Goal: Download file/media

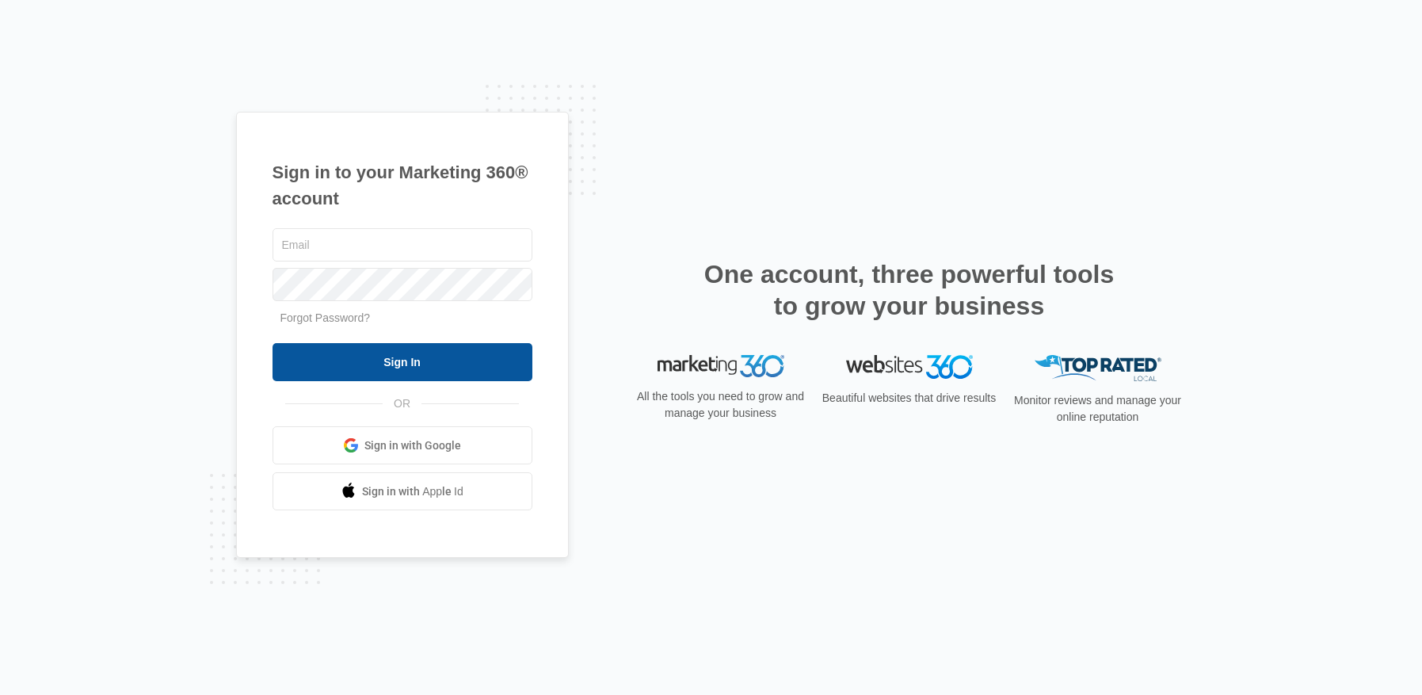
type input "[EMAIL_ADDRESS][DOMAIN_NAME]"
click at [414, 373] on input "Sign In" at bounding box center [402, 362] width 260 height 38
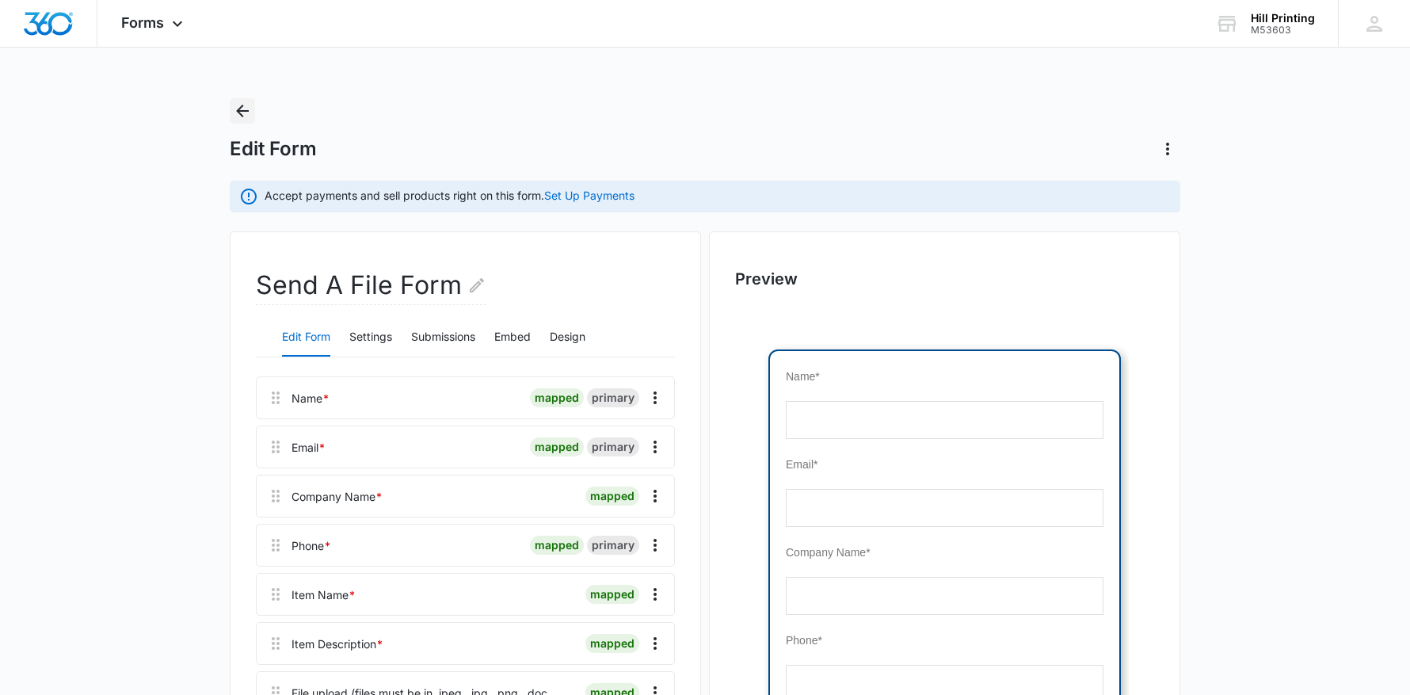
click at [242, 112] on icon "Back" at bounding box center [242, 110] width 19 height 19
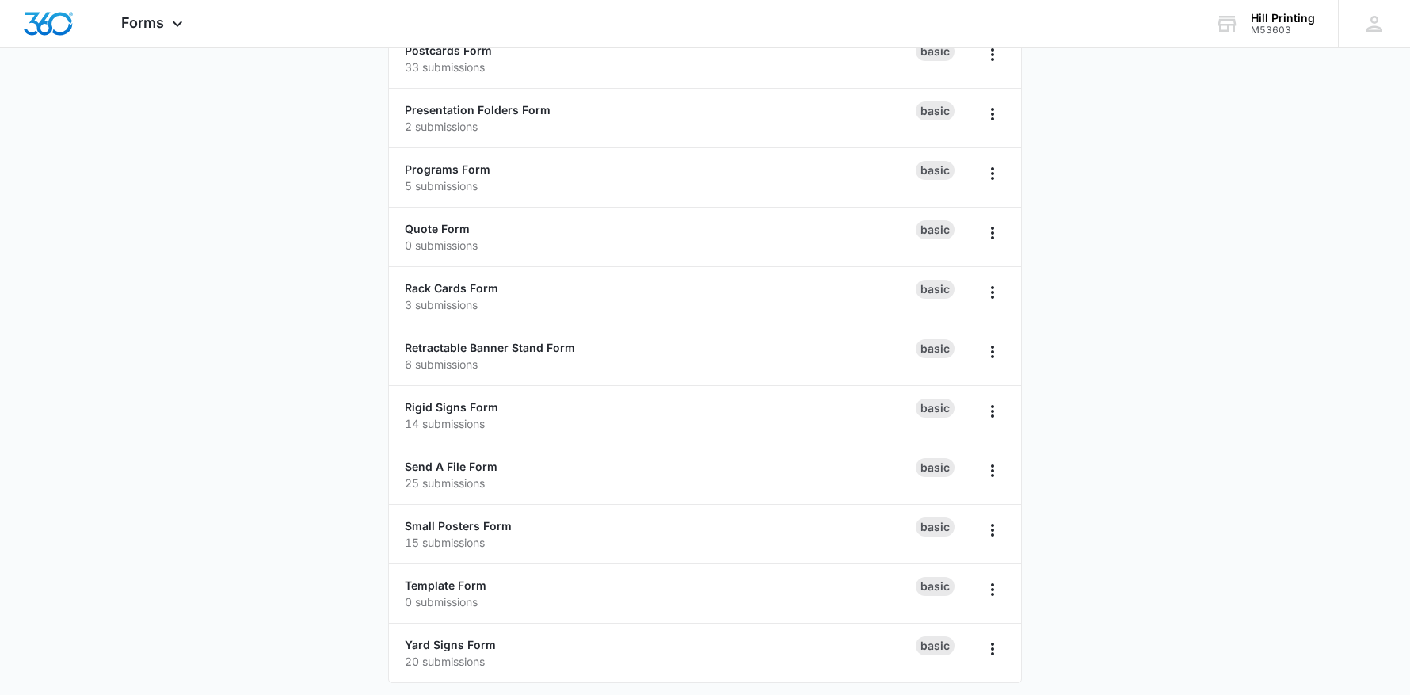
scroll to position [1246, 0]
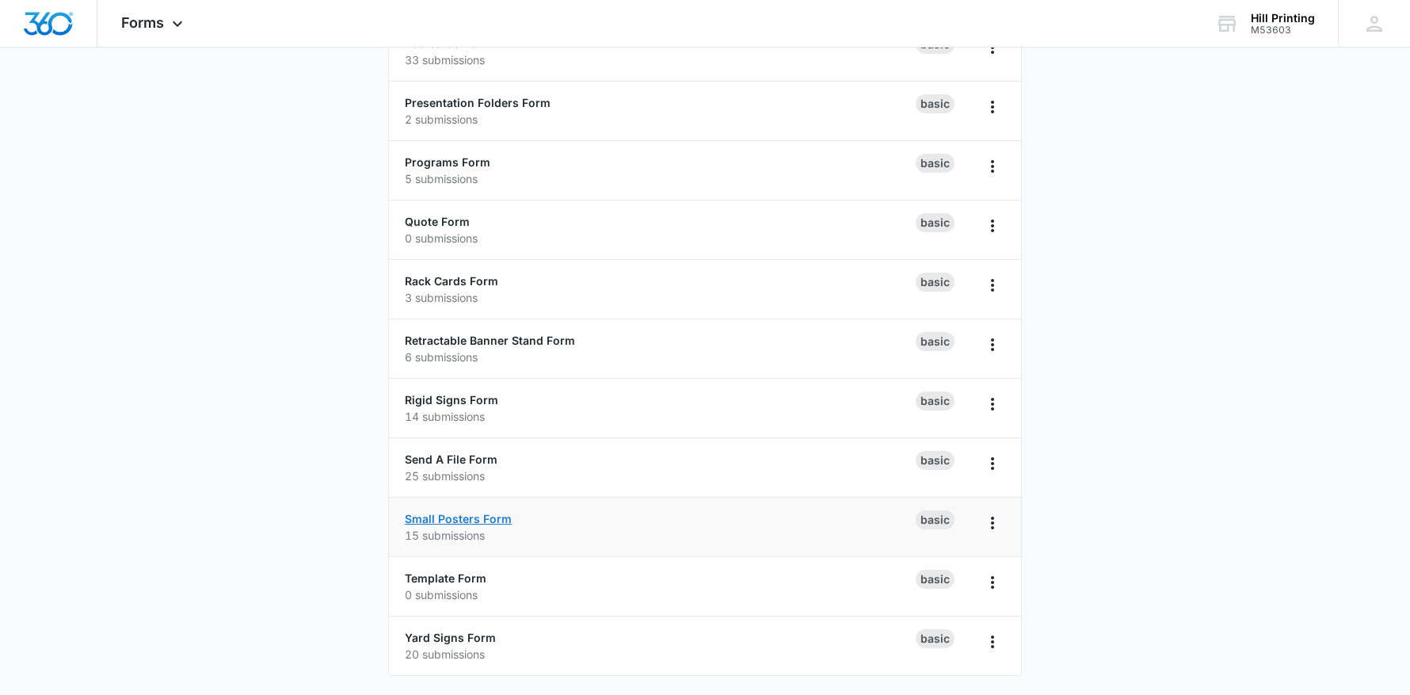
click at [481, 513] on link "Small Posters Form" at bounding box center [458, 518] width 107 height 13
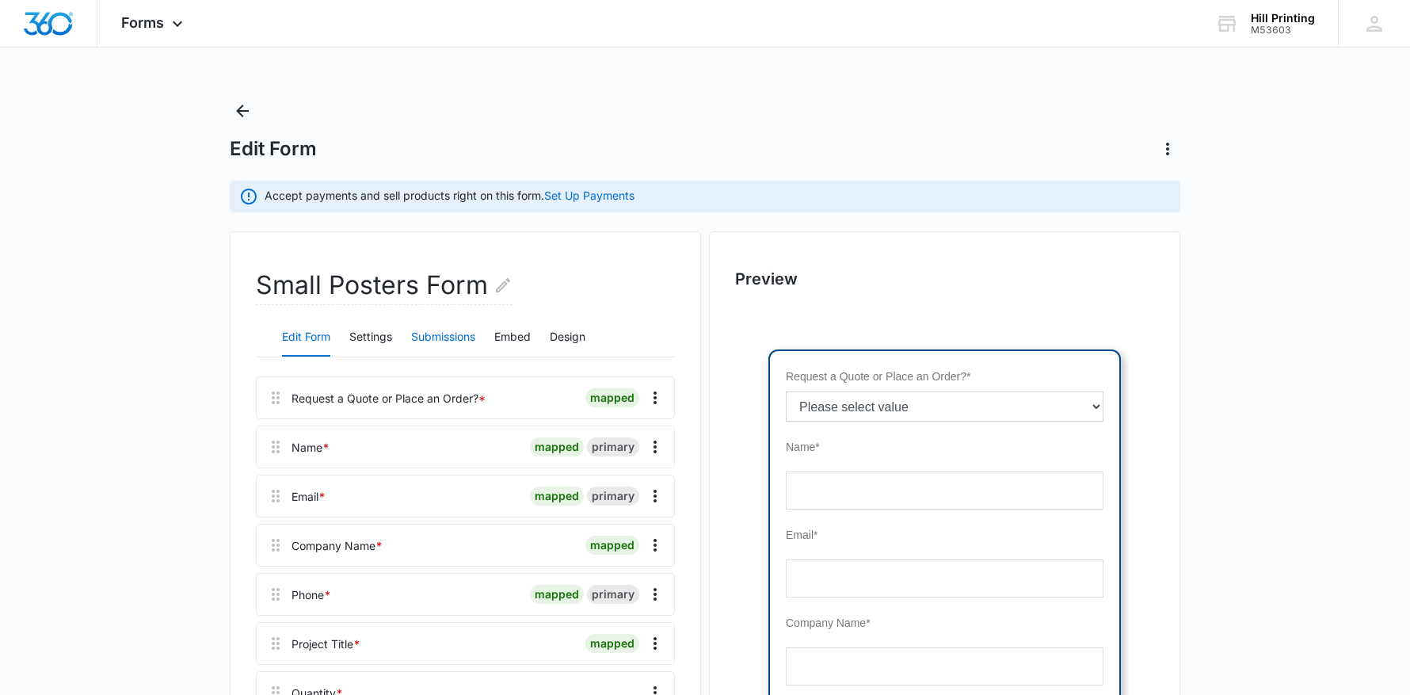
click at [451, 338] on button "Submissions" at bounding box center [443, 337] width 64 height 38
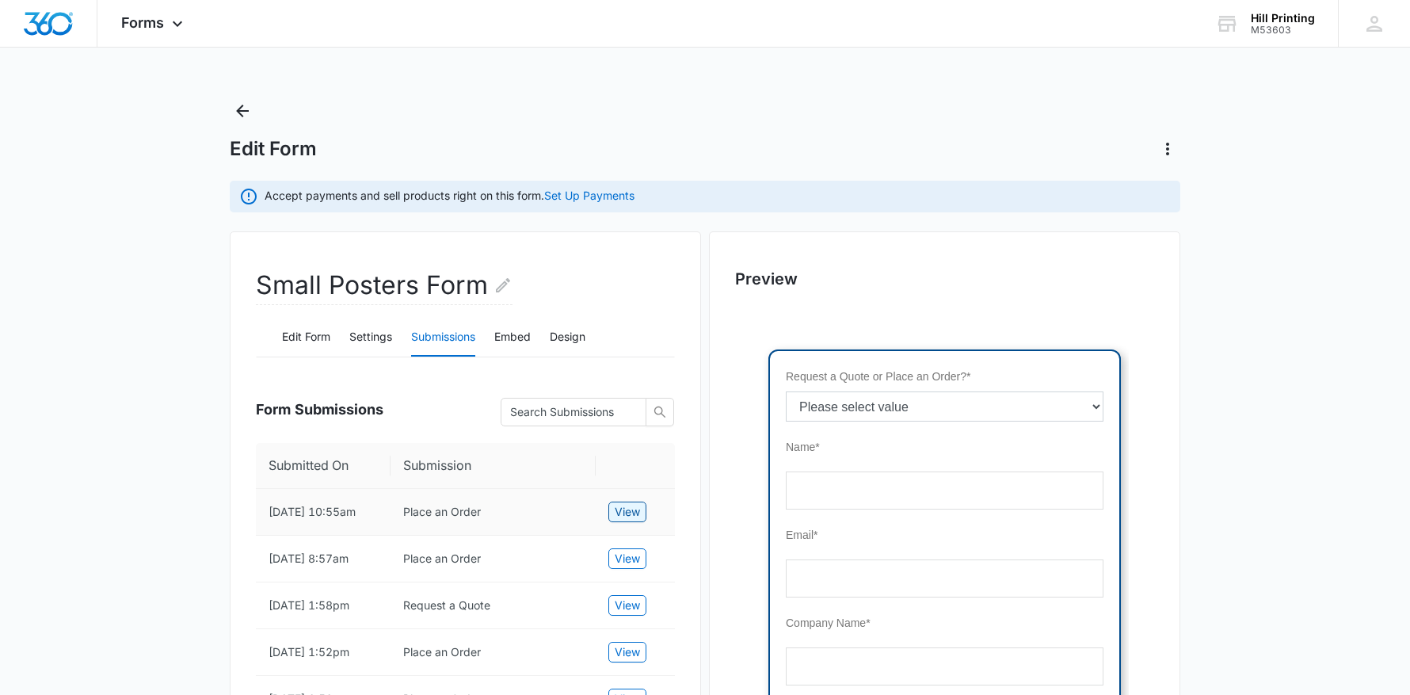
click at [646, 512] on button "View" at bounding box center [627, 511] width 38 height 21
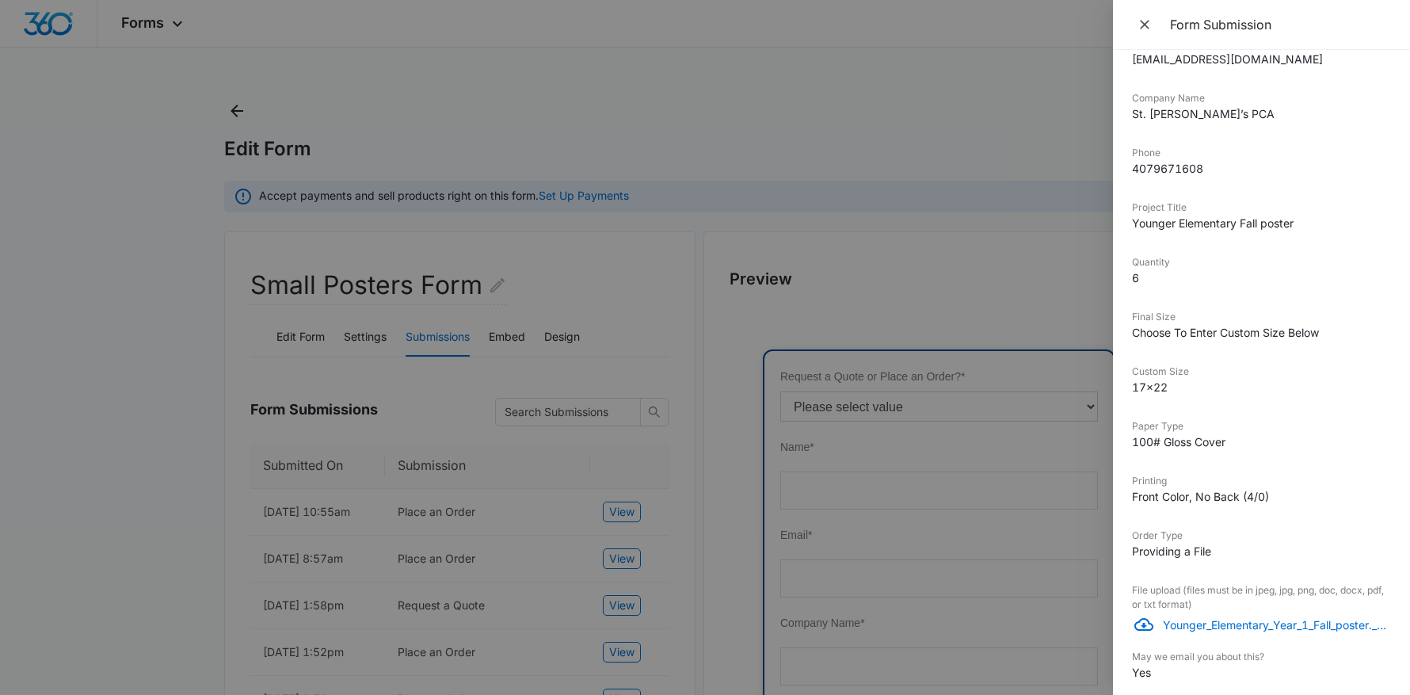
scroll to position [337, 0]
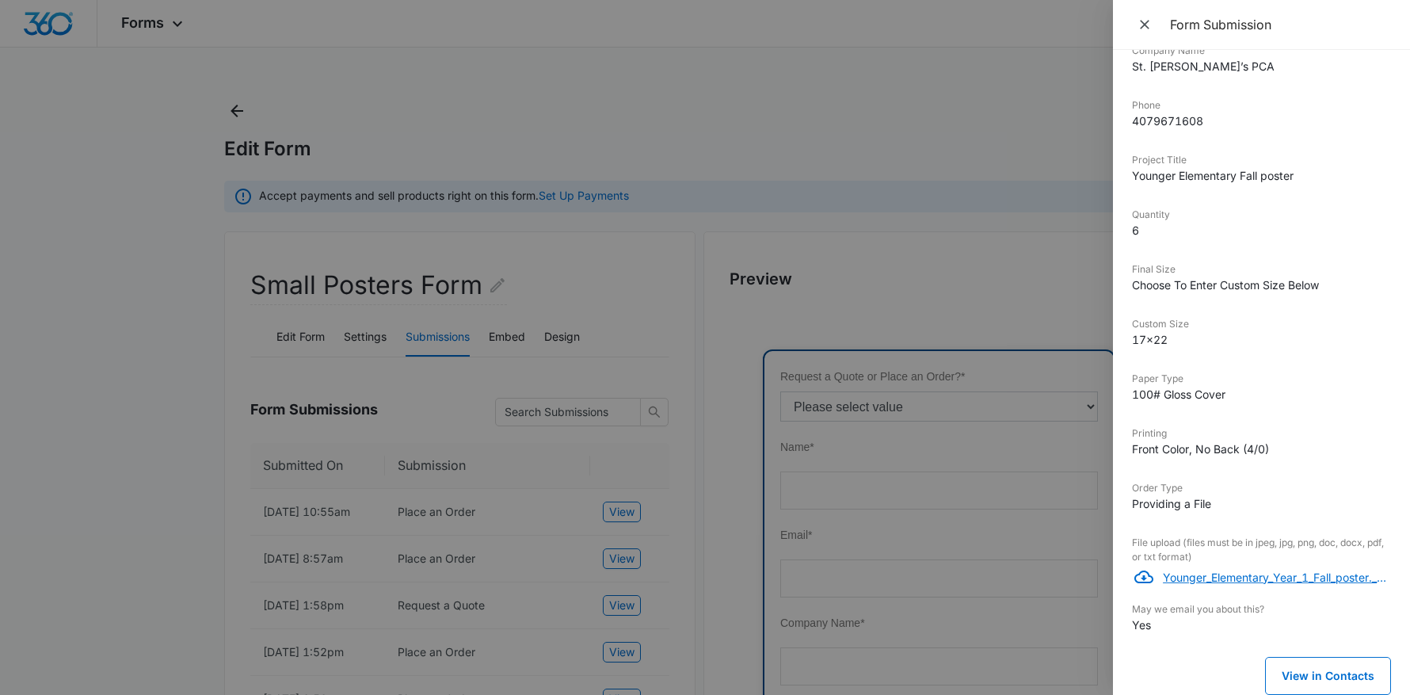
click at [1272, 577] on p "Younger_Elementary_Year_1_Fall_poster.__.pdf" at bounding box center [1277, 577] width 228 height 17
